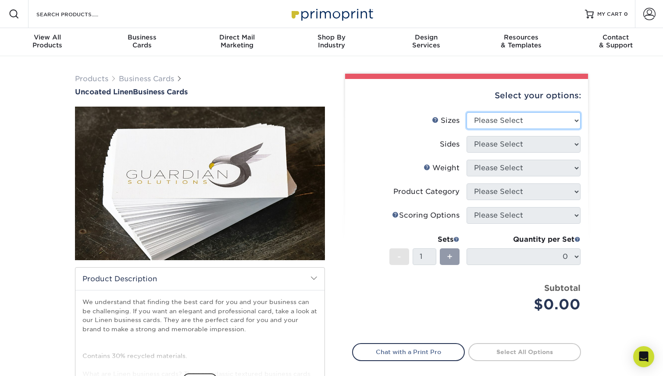
click at [498, 119] on select "Please Select 2" x 3.5" - Standard 2" x 7" - Foldover Card 2.125" x 3.375" - Eu…" at bounding box center [524, 120] width 114 height 17
select select "2.00x3.50"
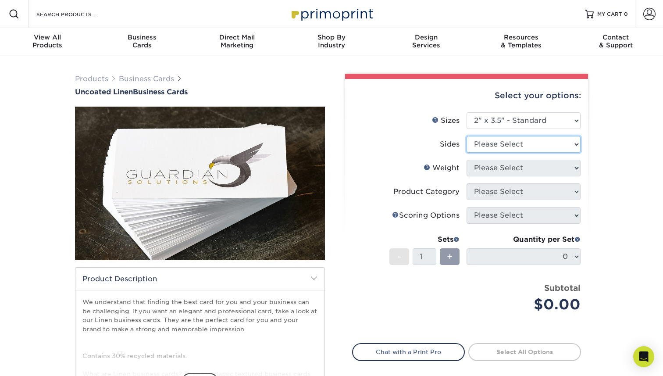
click at [503, 139] on select "Please Select Print Both Sides Print Front Only" at bounding box center [524, 144] width 114 height 17
select select "13abbda7-1d64-4f25-8bb2-c179b224825d"
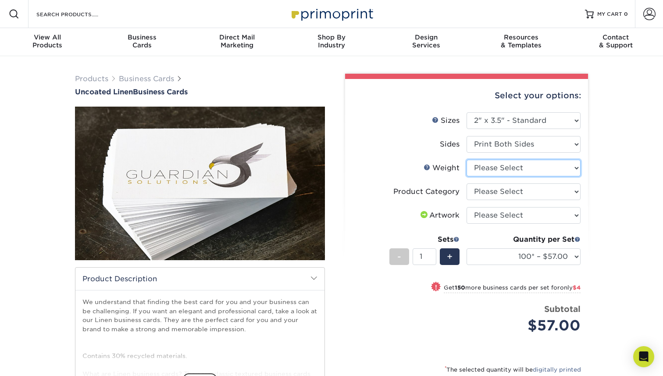
click at [519, 168] on select "Please Select 100LB" at bounding box center [524, 168] width 114 height 17
select select "100LB"
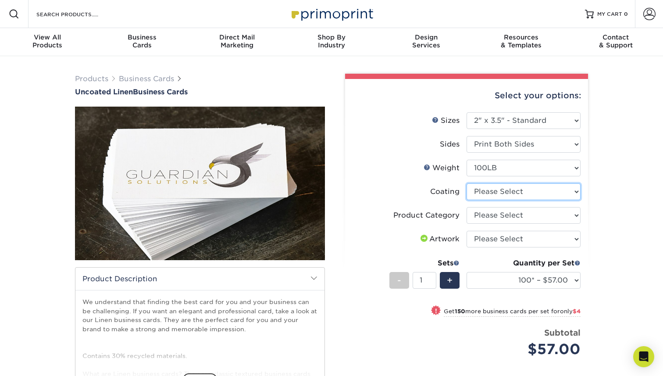
click at [508, 191] on select at bounding box center [524, 191] width 114 height 17
select select "3e7618de-abca-4bda-9f97-8b9129e913d8"
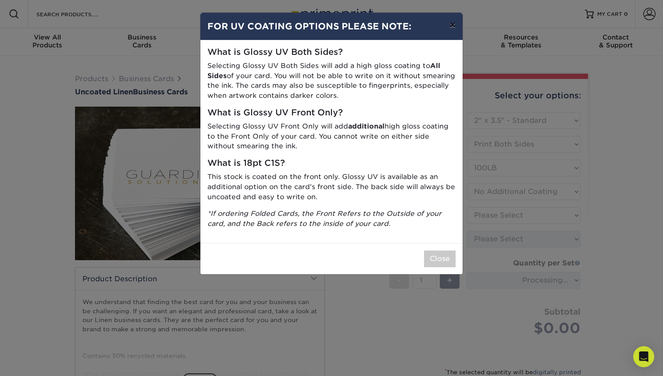
click at [453, 27] on button "×" at bounding box center [453, 25] width 20 height 25
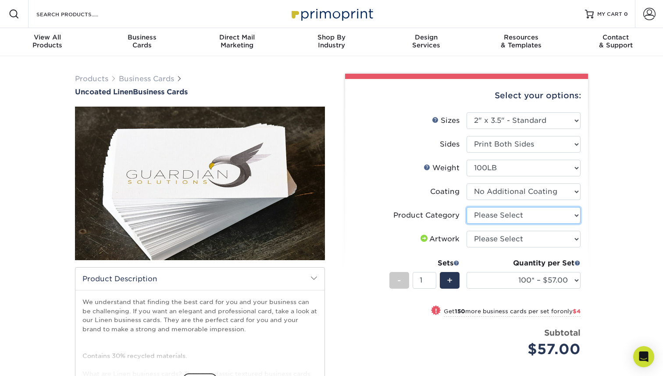
click at [517, 213] on select "Please Select Business Cards" at bounding box center [524, 215] width 114 height 17
select select "3b5148f1-0588-4f88-a218-97bcfdce65c1"
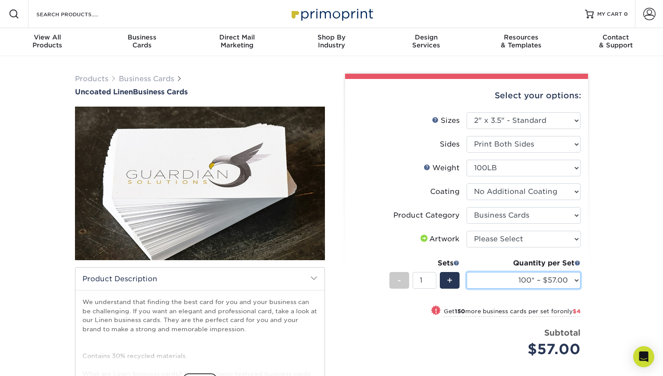
click at [524, 278] on select "100* – $57.00 250* – $61.00 500* – $69.00 1000 – $72.00 2500 – $114.00 5000 – $…" at bounding box center [524, 280] width 114 height 17
select select "500* – $69.00"
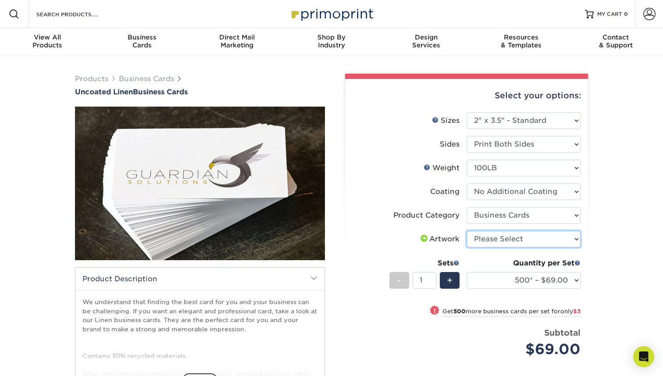
click at [499, 237] on select "Please Select I will upload files I need a design - $100" at bounding box center [524, 239] width 114 height 17
select select "upload"
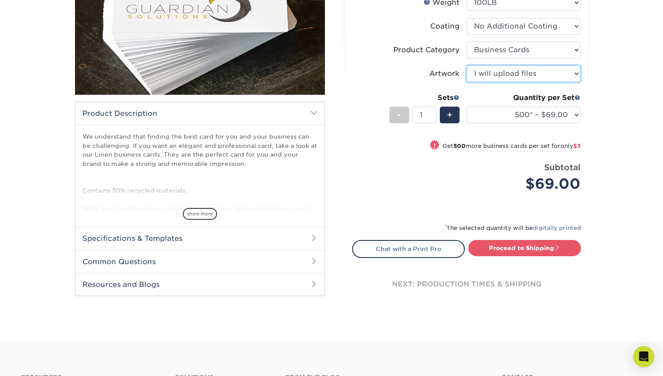
scroll to position [167, 0]
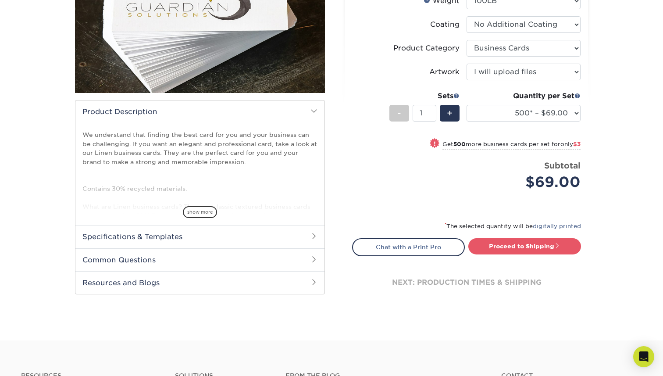
click at [161, 234] on h2 "Specifications & Templates" at bounding box center [199, 236] width 249 height 23
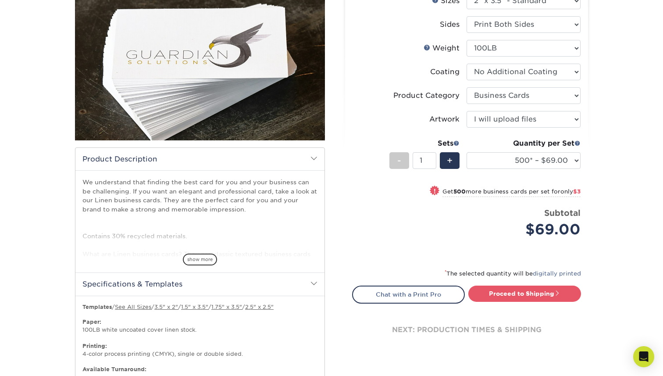
scroll to position [111, 0]
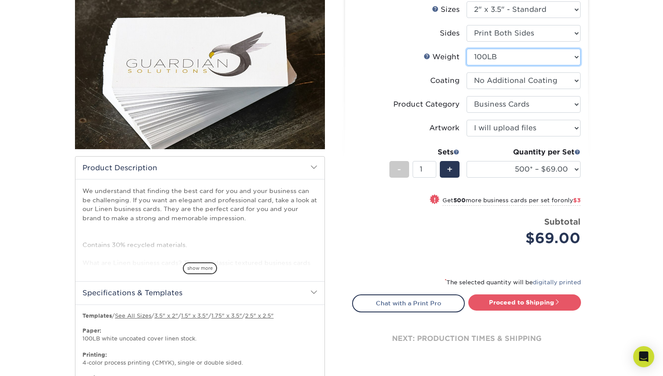
click at [524, 59] on select "Please Select 100LB" at bounding box center [524, 57] width 114 height 17
